Goal: Information Seeking & Learning: Learn about a topic

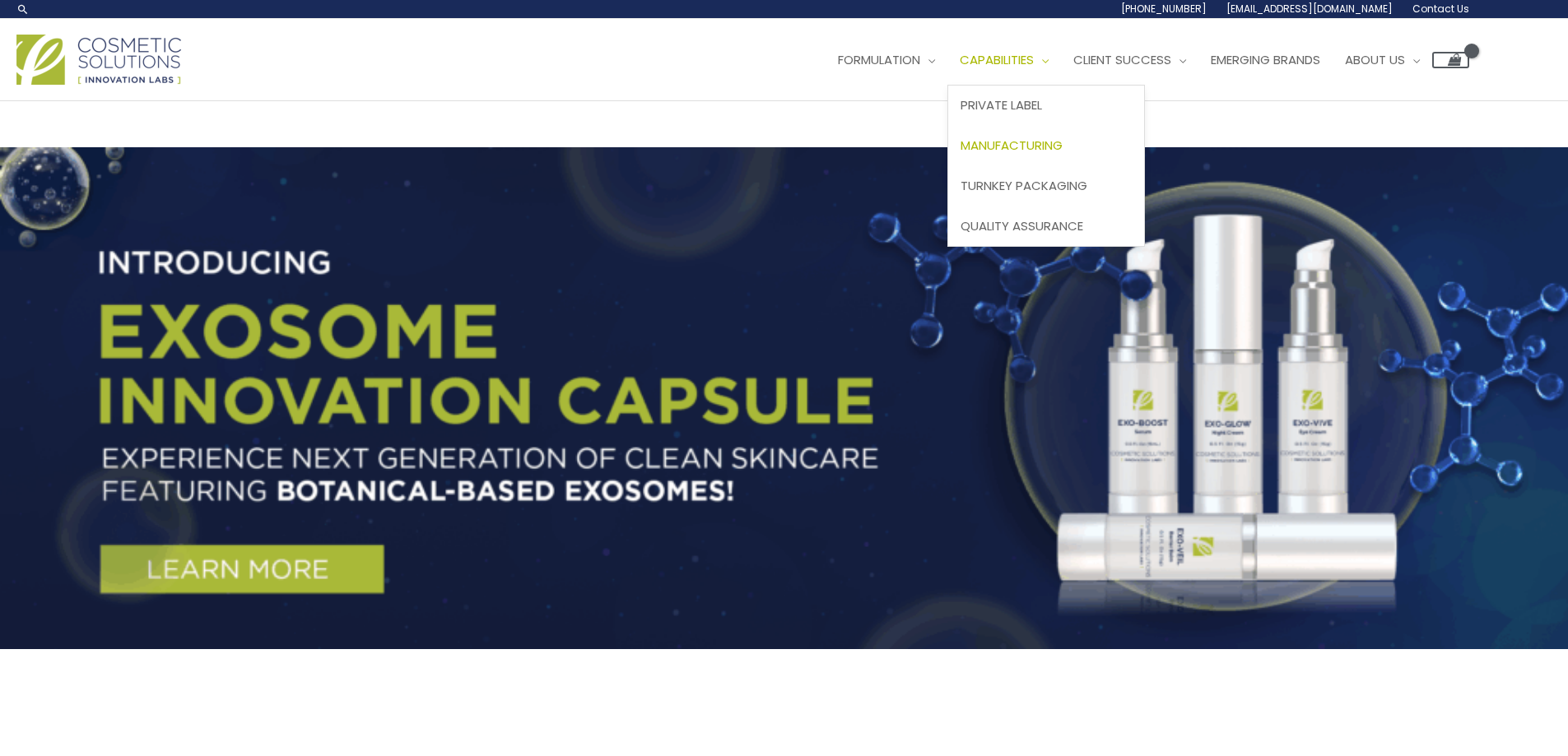
click at [1033, 147] on span "Manufacturing" at bounding box center [1011, 145] width 102 height 17
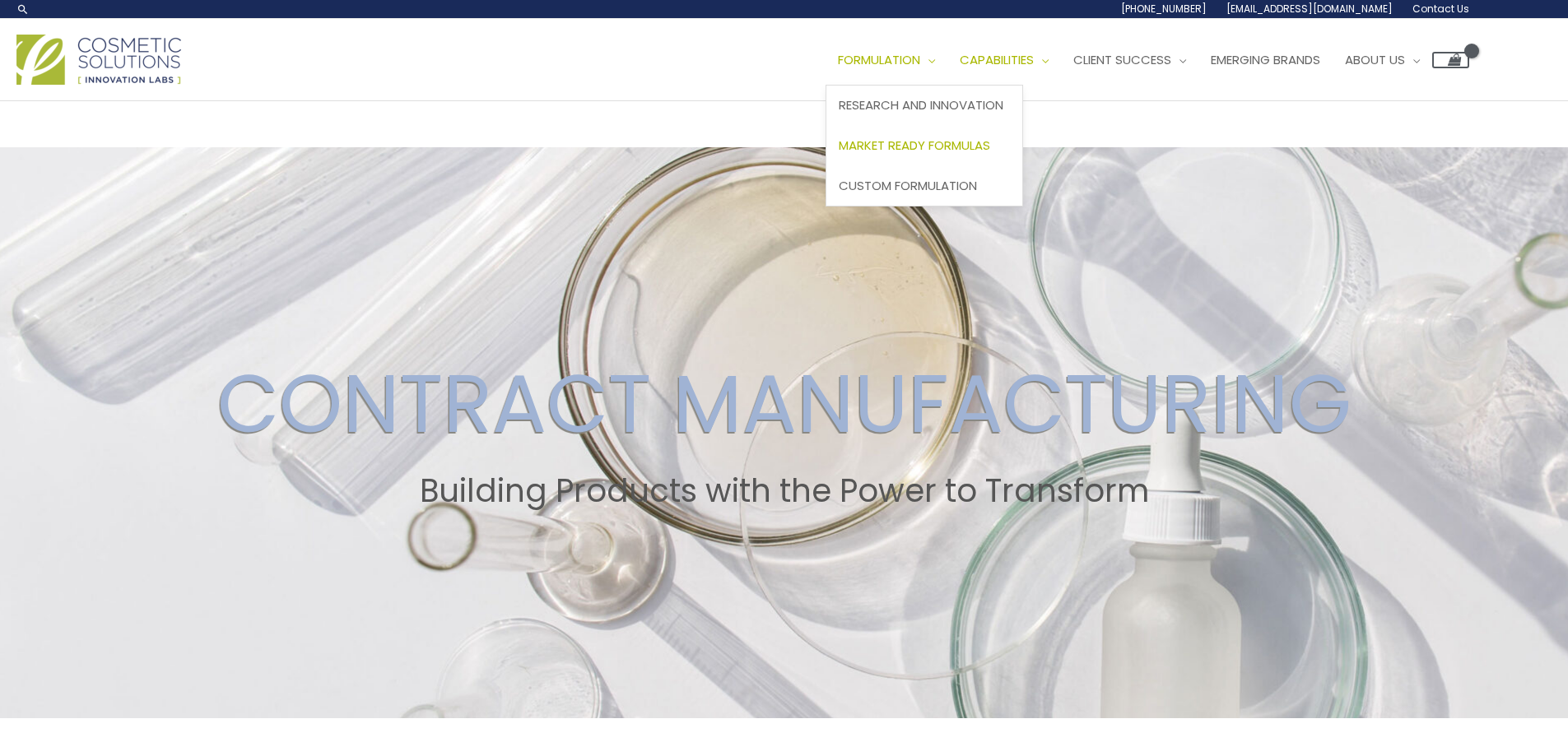
click at [950, 143] on span "Market Ready Formulas" at bounding box center [915, 145] width 151 height 17
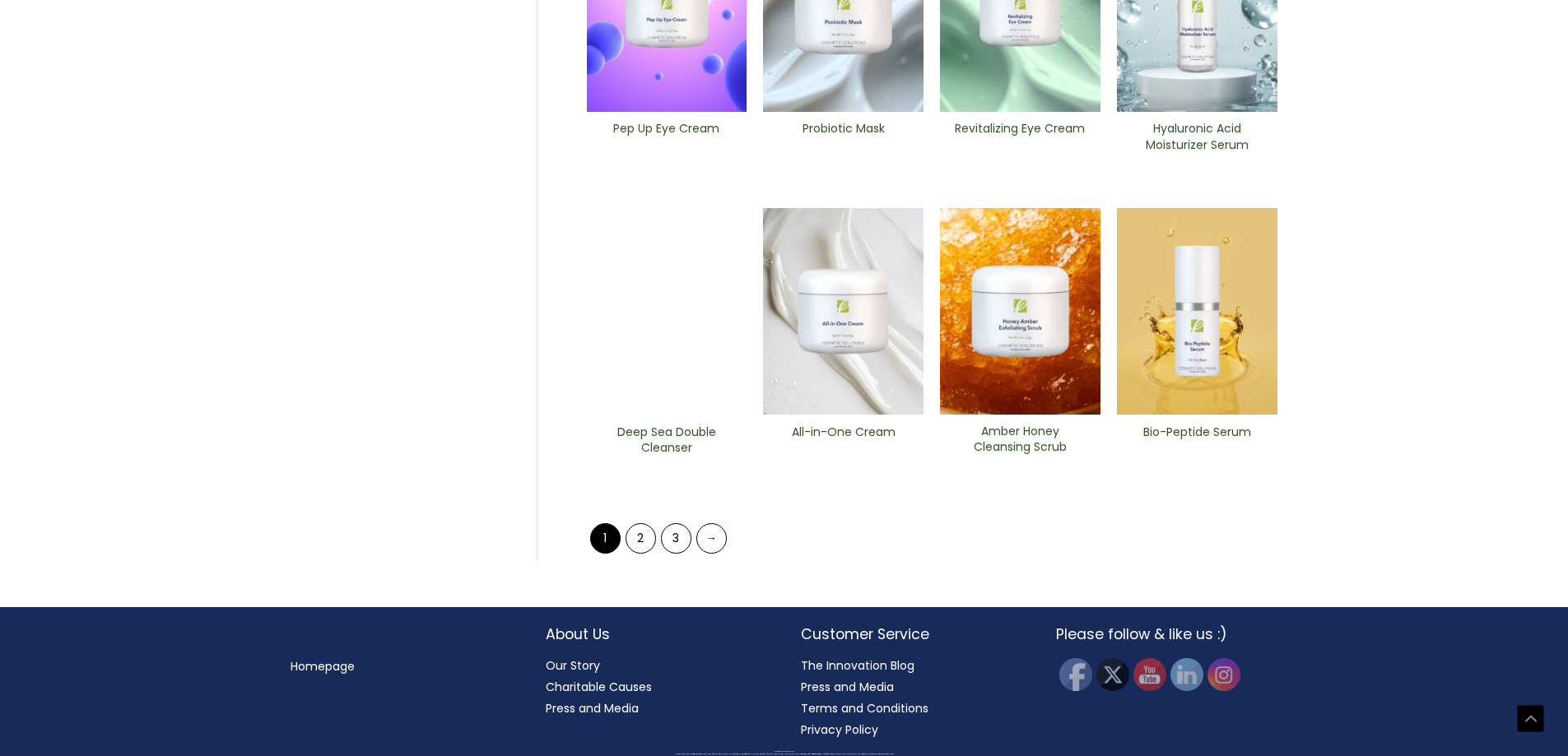
scroll to position [646, 0]
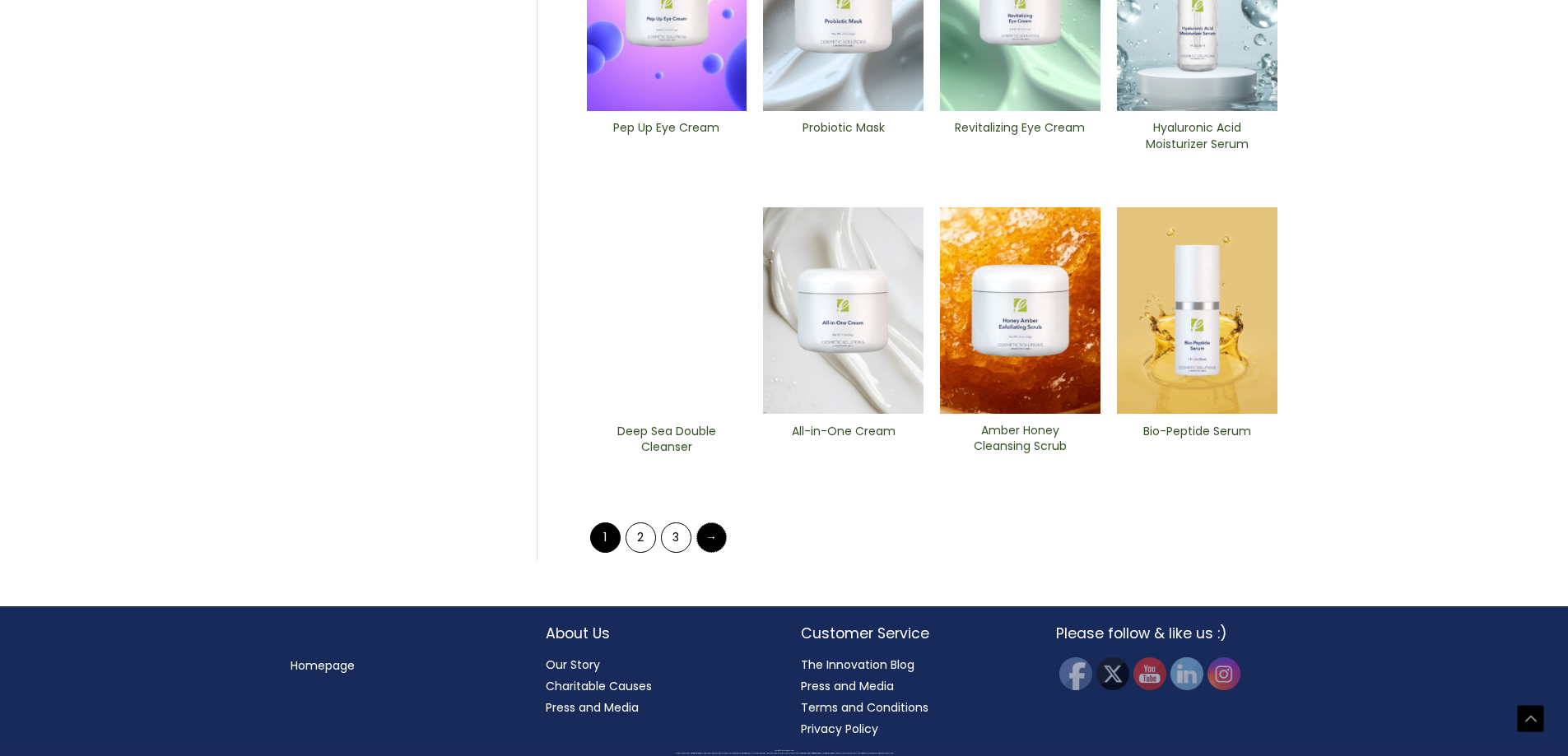
click at [707, 538] on link "→" at bounding box center [711, 537] width 30 height 30
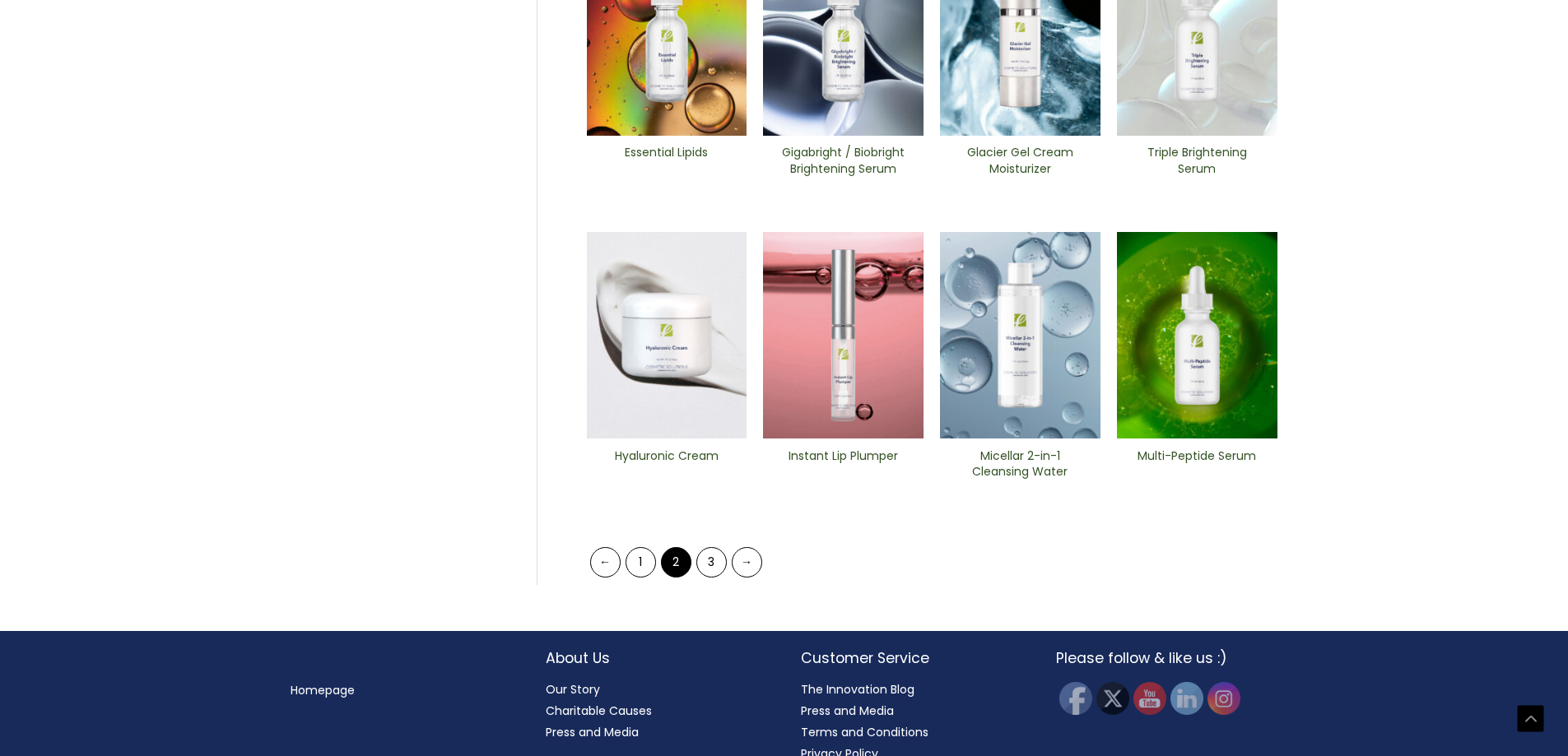
scroll to position [646, 0]
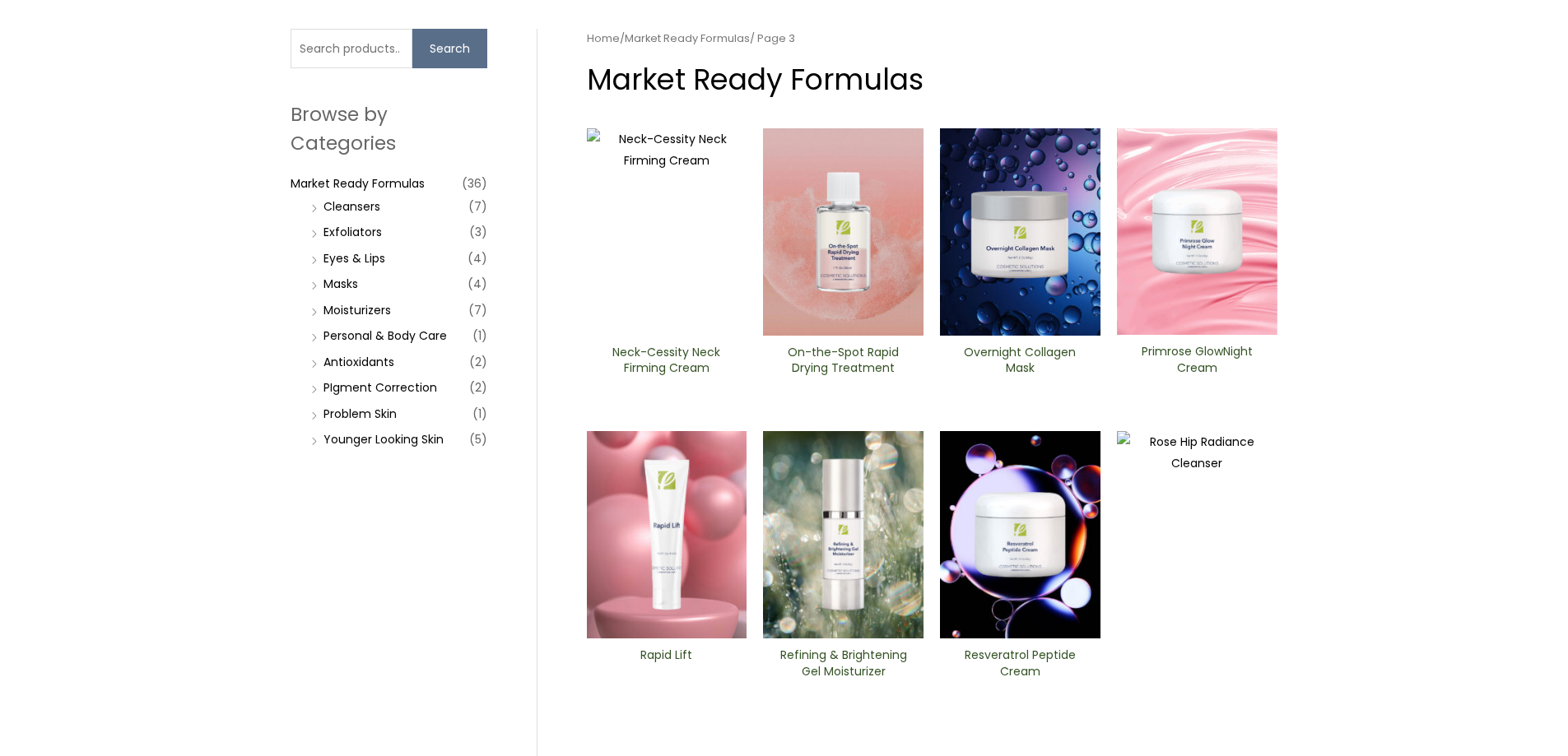
scroll to position [70, 0]
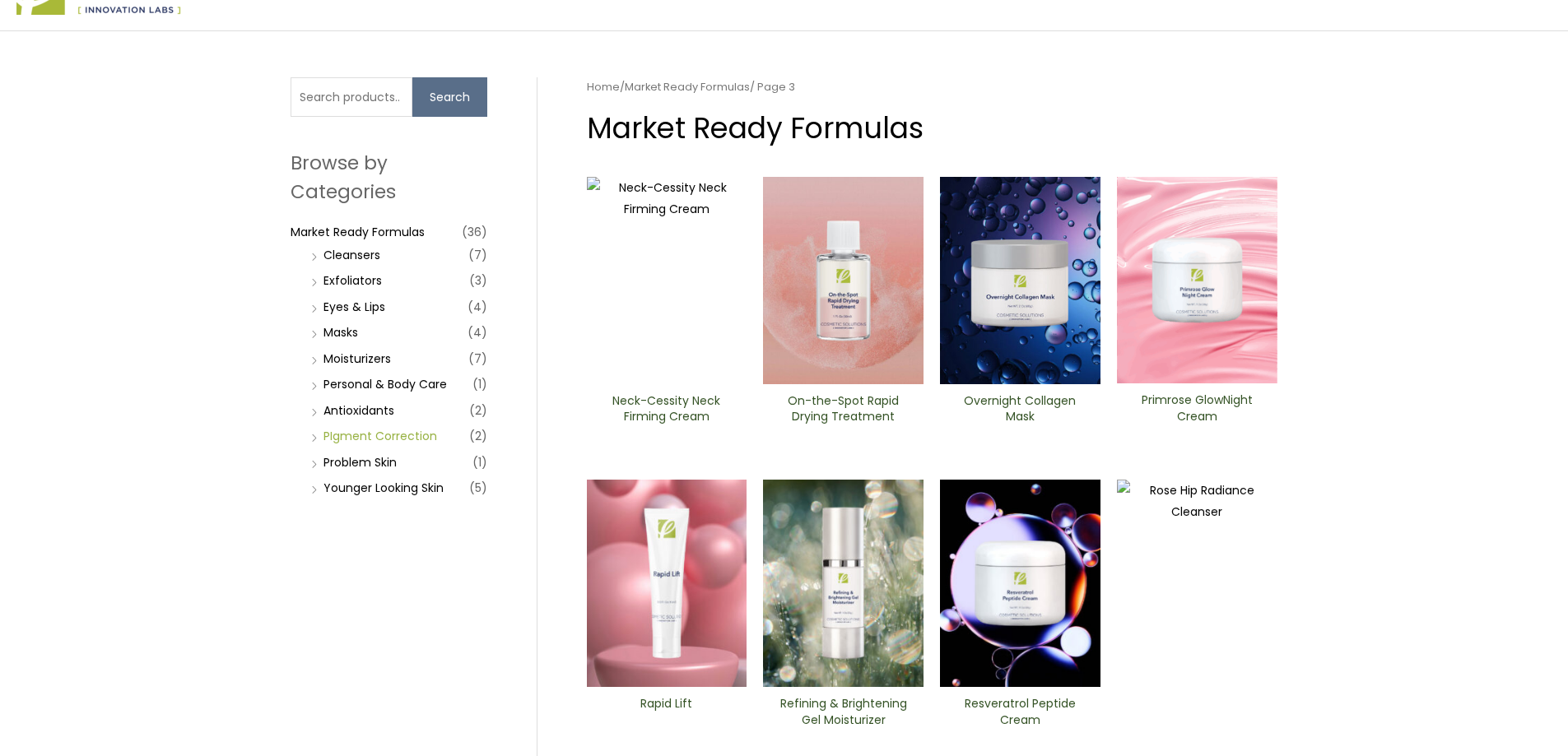
click at [370, 437] on link "PIgment Correction" at bounding box center [380, 435] width 114 height 16
click at [347, 278] on link "Exfoliators" at bounding box center [353, 280] width 59 height 16
